Goal: Task Accomplishment & Management: Complete application form

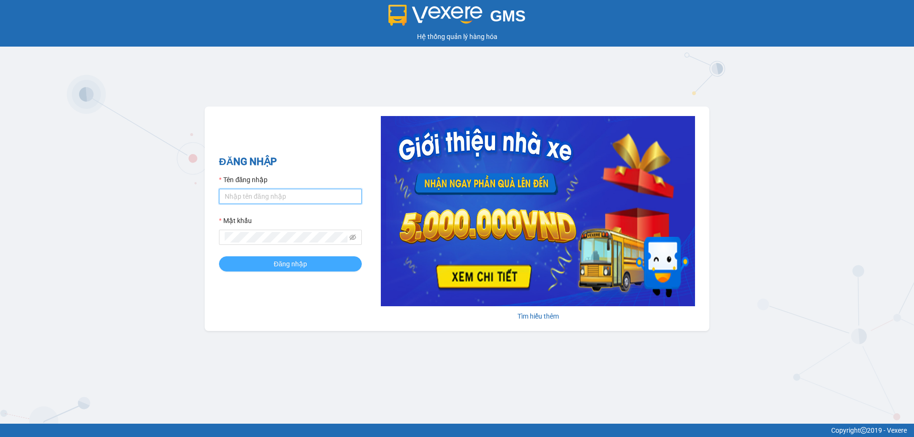
type input "vtychi.hhg"
click at [255, 261] on button "Đăng nhập" at bounding box center [290, 263] width 143 height 15
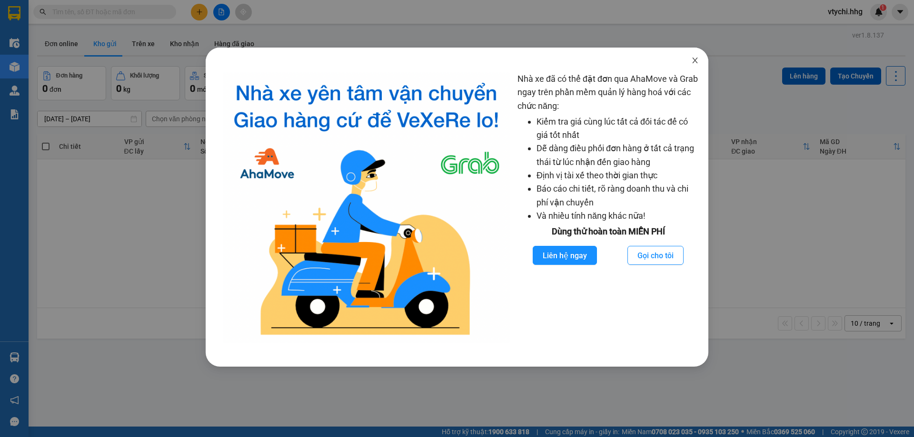
click at [698, 59] on icon "close" at bounding box center [695, 61] width 8 height 8
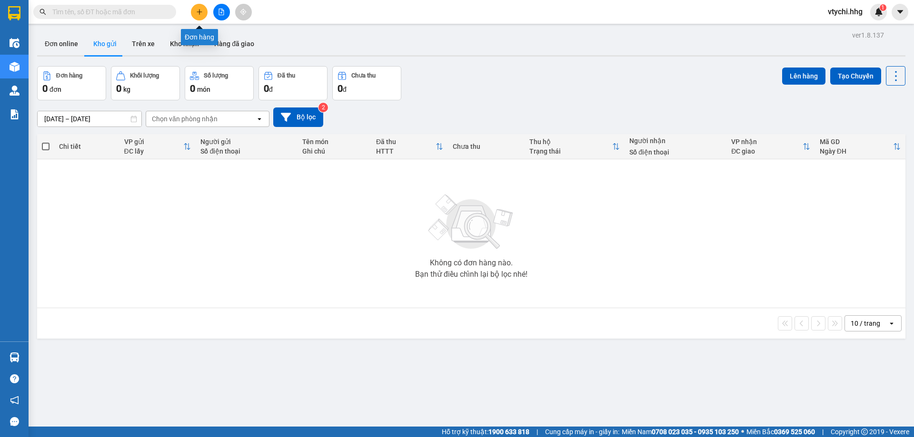
click at [195, 11] on button at bounding box center [199, 12] width 17 height 17
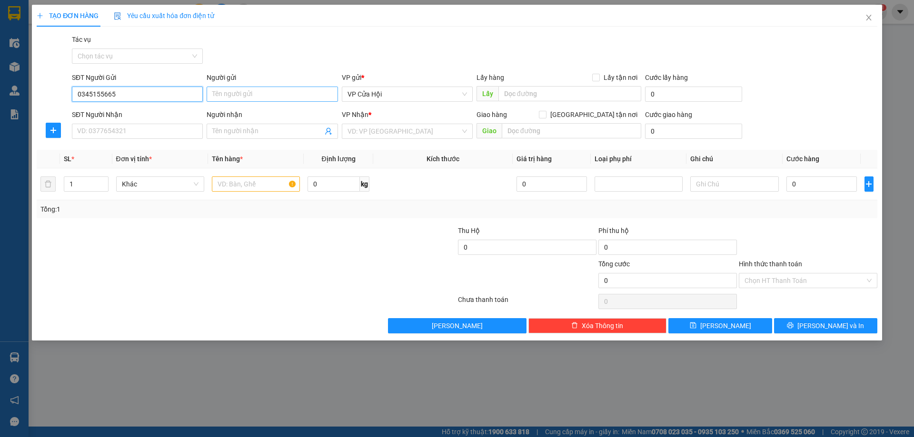
type input "0345155665"
click at [251, 95] on input "Người gửi" at bounding box center [272, 94] width 131 height 15
type input "d"
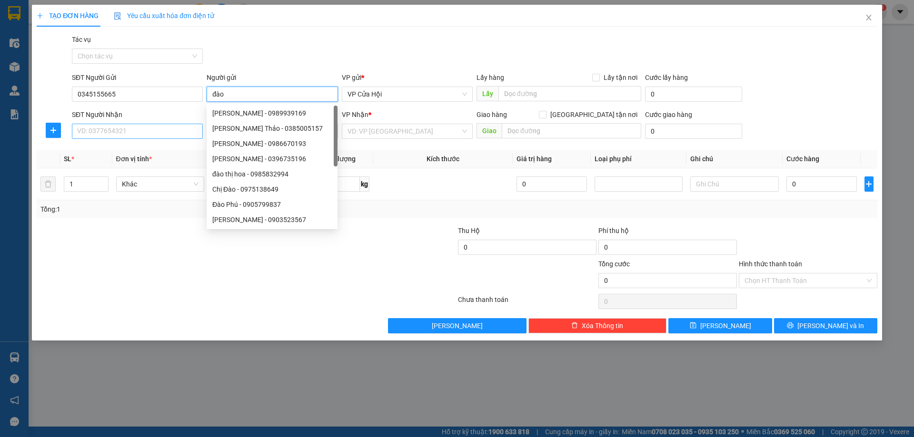
type input "đào"
click at [112, 128] on input "SĐT Người Nhận" at bounding box center [137, 131] width 131 height 15
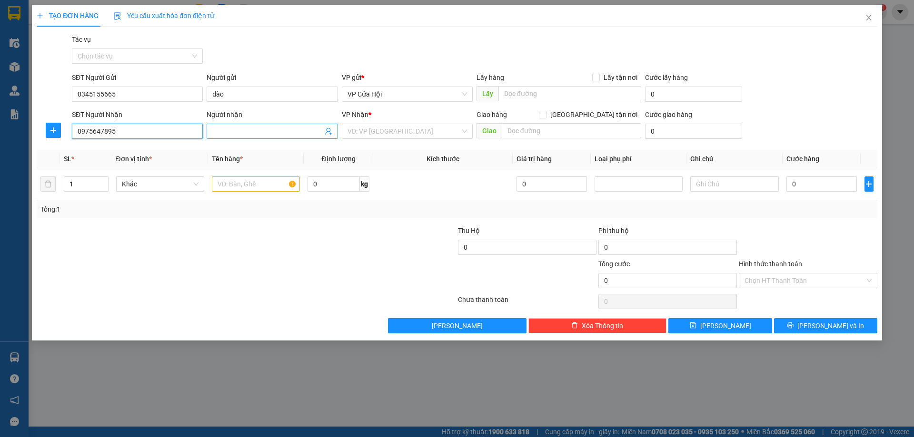
type input "0975647895"
click at [245, 133] on input "Người nhận" at bounding box center [267, 131] width 110 height 10
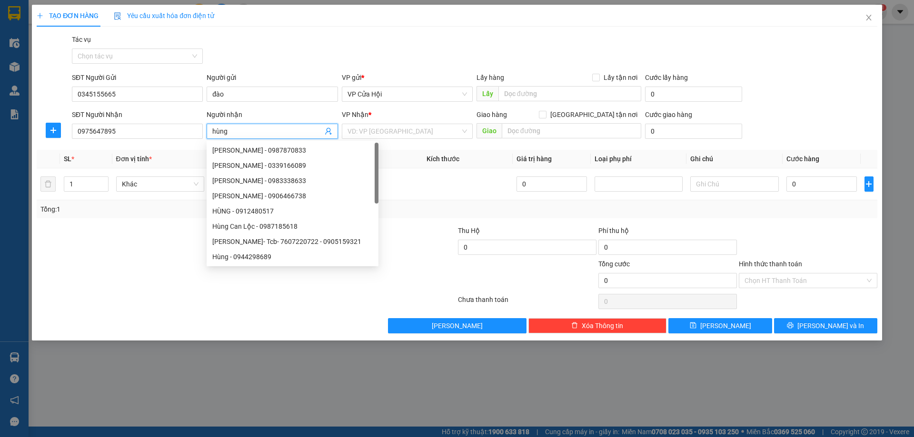
type input "hùng"
click at [416, 254] on div at bounding box center [386, 242] width 140 height 33
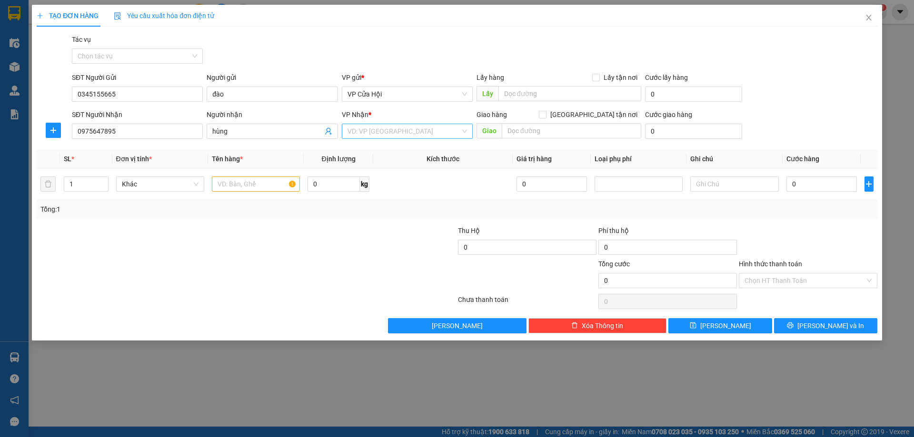
click at [416, 130] on input "search" at bounding box center [403, 131] width 113 height 14
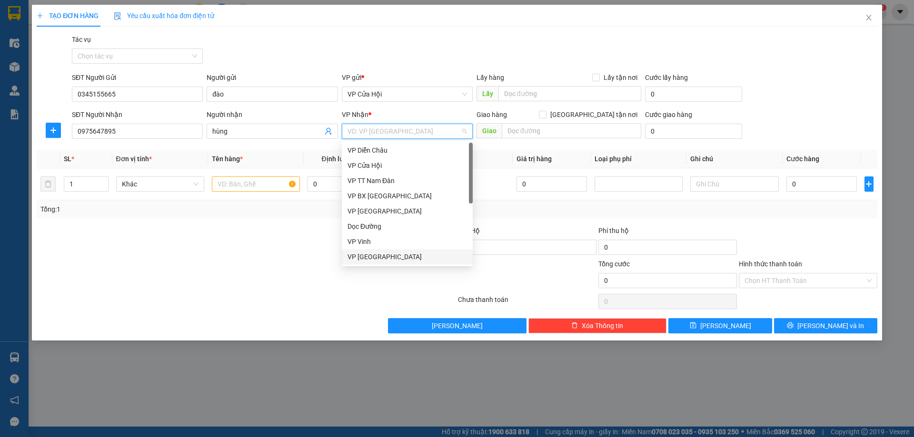
click at [385, 259] on div "VP [GEOGRAPHIC_DATA]" at bounding box center [406, 257] width 119 height 10
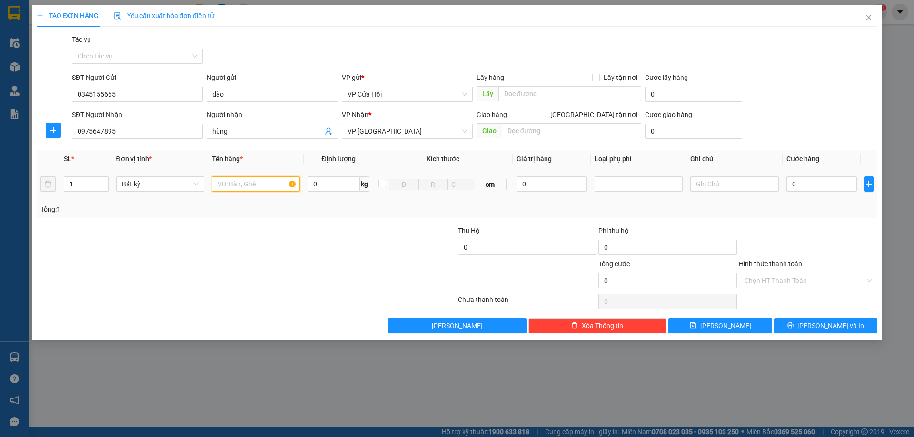
click at [242, 187] on input "text" at bounding box center [256, 184] width 88 height 15
type input "xốp"
click at [828, 185] on input "0" at bounding box center [821, 184] width 71 height 15
type input "5"
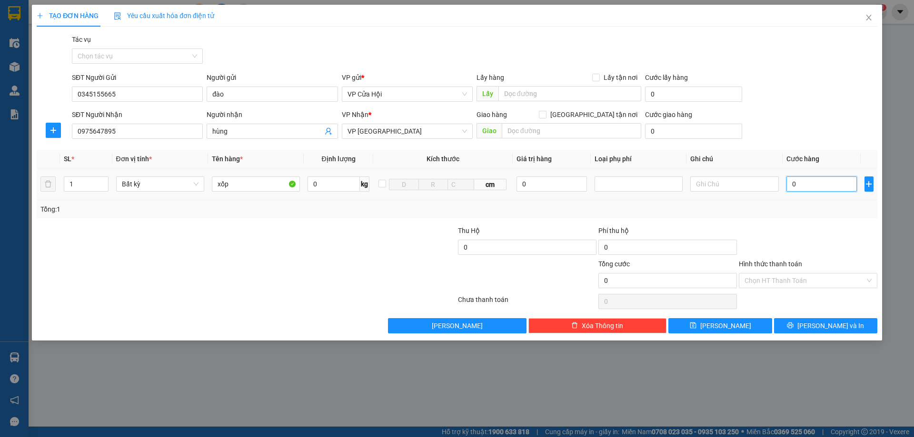
type input "5"
type input "50"
type input "500"
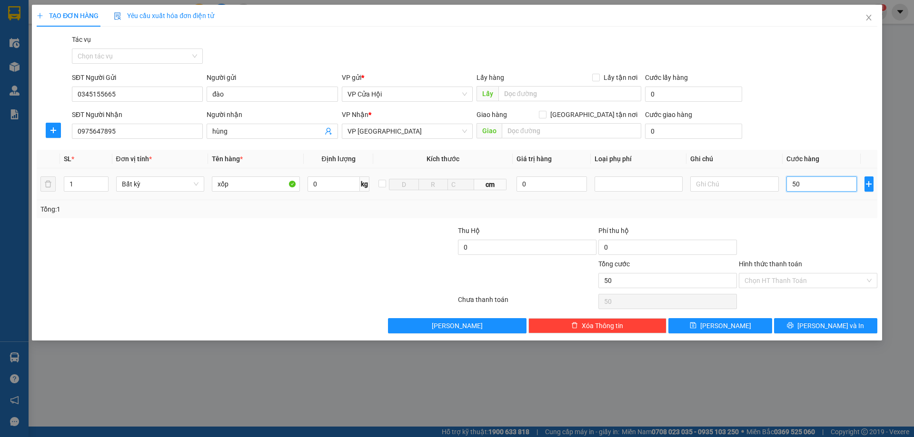
type input "500"
type input "5.000"
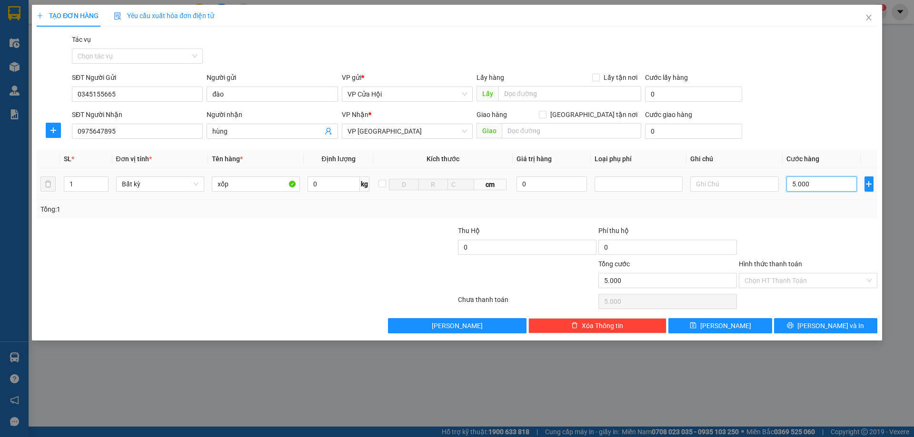
type input "50.000"
click at [811, 277] on input "Hình thức thanh toán" at bounding box center [804, 281] width 120 height 14
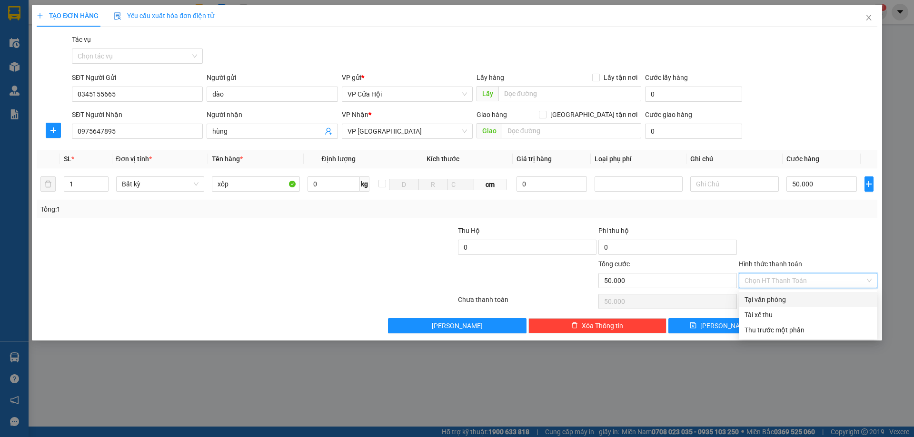
click at [810, 243] on div at bounding box center [808, 242] width 140 height 33
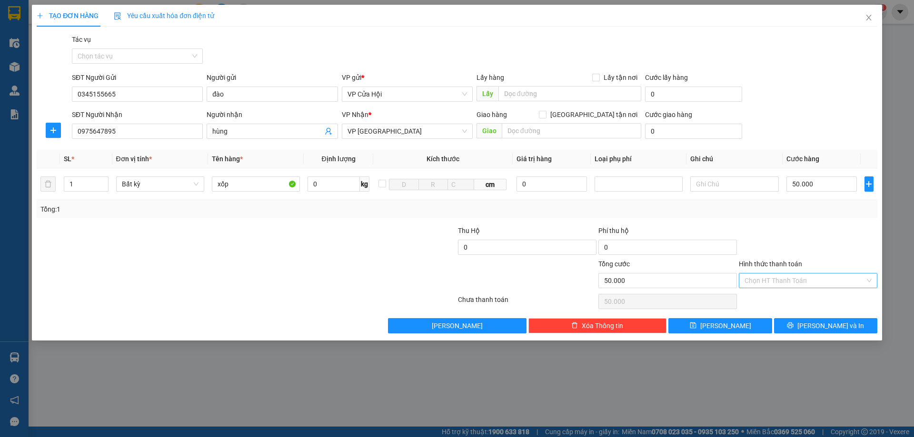
click at [799, 278] on input "Hình thức thanh toán" at bounding box center [804, 281] width 120 height 14
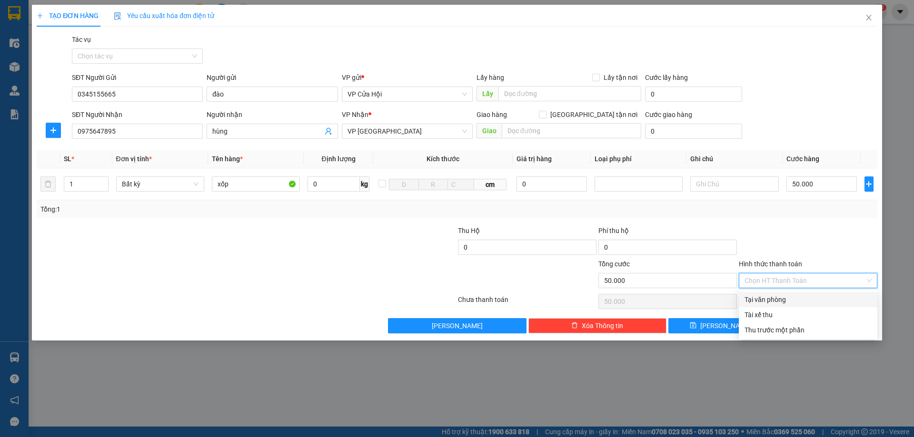
click at [777, 300] on div "Tại văn phòng" at bounding box center [807, 300] width 127 height 10
type input "0"
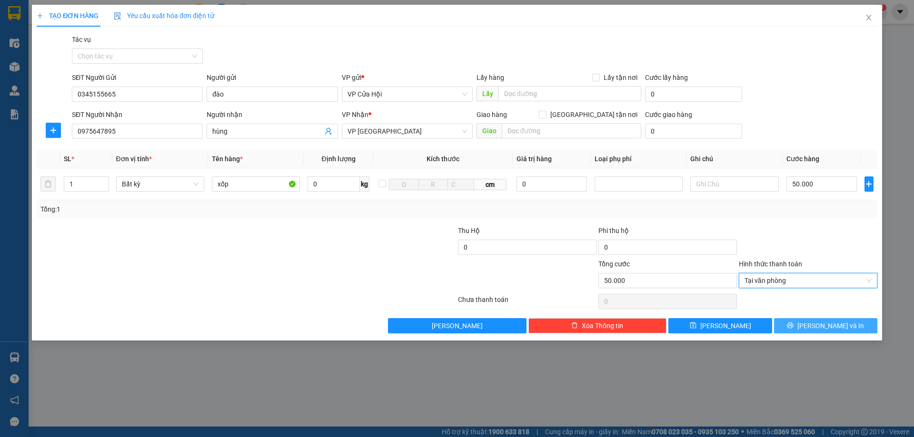
click at [825, 326] on span "[PERSON_NAME] và In" at bounding box center [830, 326] width 67 height 10
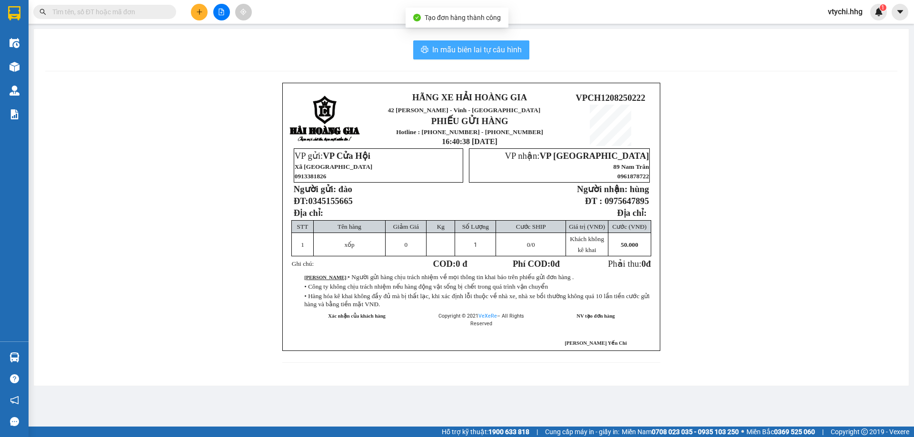
click at [503, 50] on span "In mẫu biên lai tự cấu hình" at bounding box center [476, 50] width 89 height 12
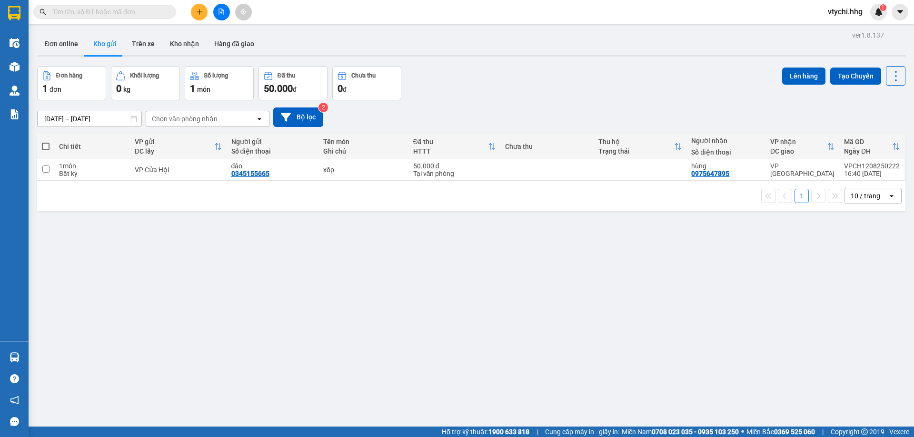
click at [552, 83] on div "Đơn hàng 1 đơn Khối lượng 0 kg Số lượng 1 món Đã thu 50.000 đ Chưa thu 0 đ Lên …" at bounding box center [471, 83] width 868 height 34
click at [525, 107] on div "[DATE] – [DATE] Press the down arrow key to interact with the calendar and sele…" at bounding box center [471, 117] width 868 height 34
click at [846, 171] on icon at bounding box center [849, 170] width 7 height 7
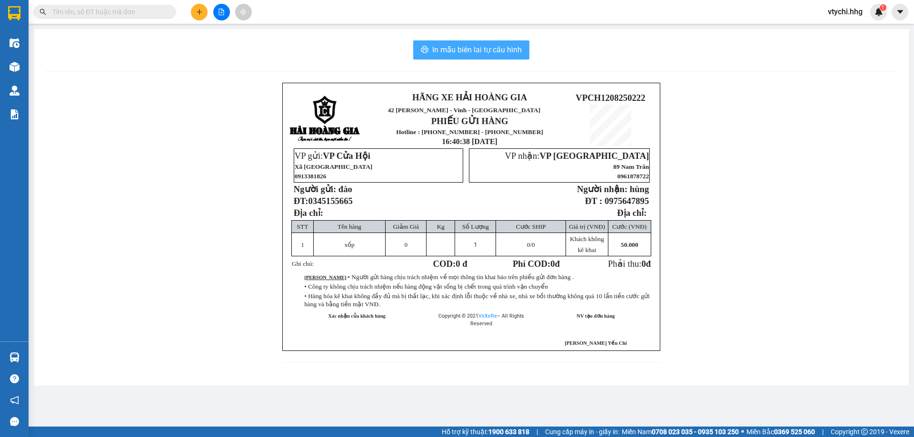
click at [469, 46] on span "In mẫu biên lai tự cấu hình" at bounding box center [476, 50] width 89 height 12
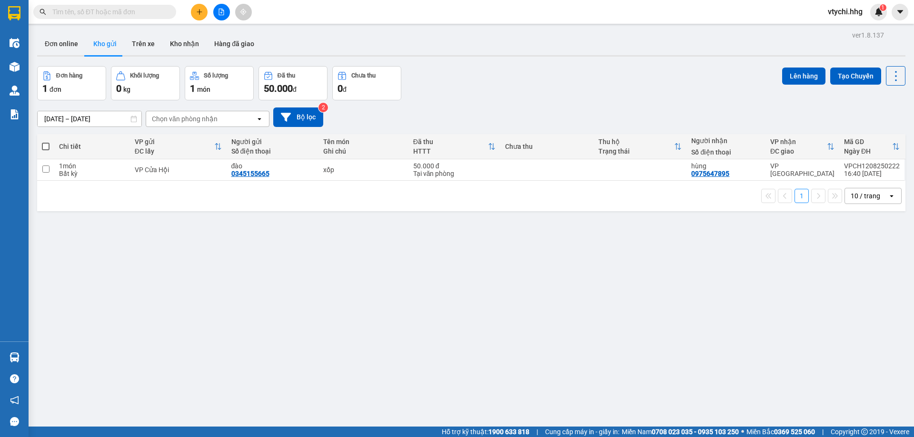
click at [478, 74] on div "Đơn hàng 1 đơn Khối lượng 0 kg Số lượng 1 món Đã thu 50.000 đ Chưa thu 0 đ Lên …" at bounding box center [471, 83] width 868 height 34
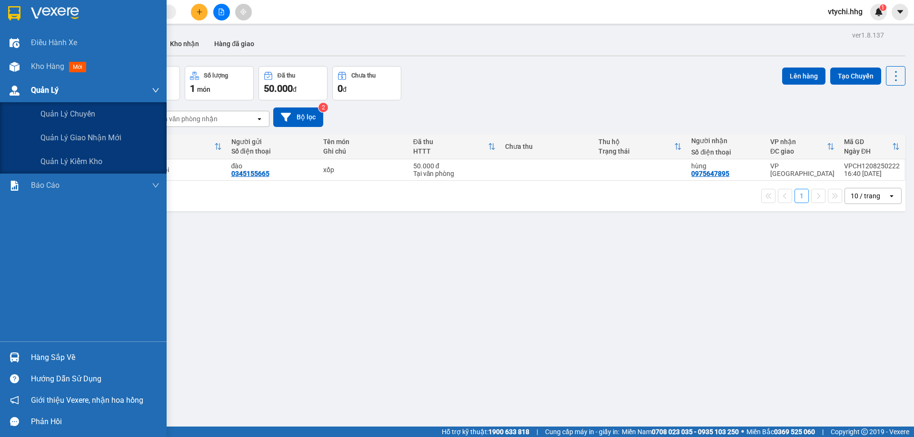
drag, startPoint x: 37, startPoint y: 101, endPoint x: 65, endPoint y: 100, distance: 27.6
click at [65, 100] on div "Quản Lý" at bounding box center [83, 91] width 167 height 24
